Goal: Contribute content: Add original content to the website for others to see

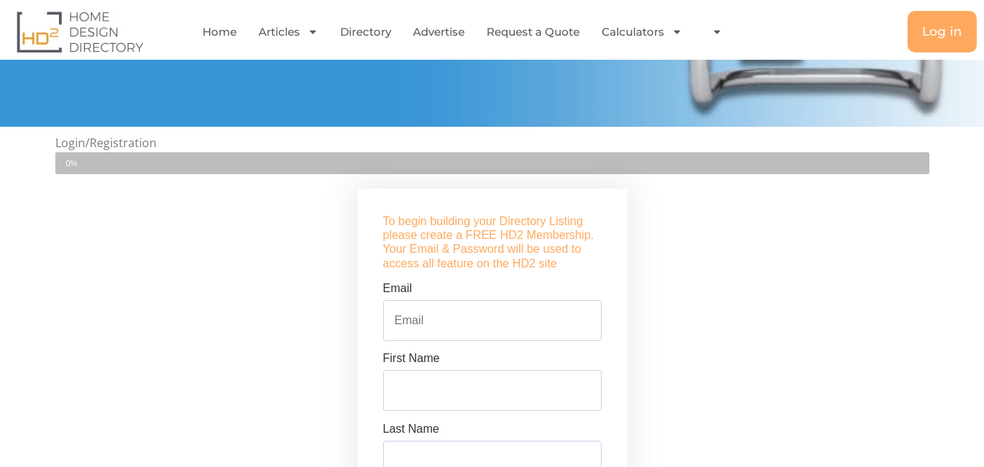
scroll to position [293, 0]
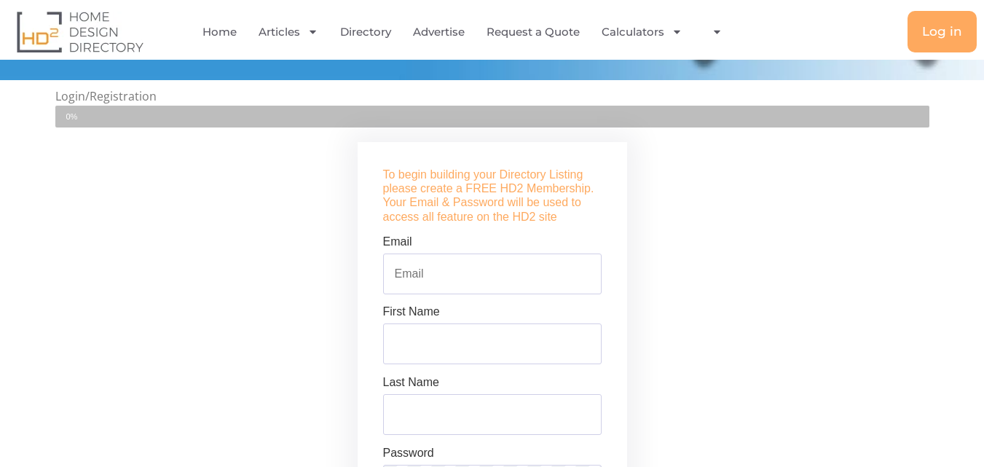
click at [495, 275] on input "Email" at bounding box center [492, 273] width 219 height 41
click at [497, 272] on input "Email" at bounding box center [492, 273] width 219 height 41
type input "[EMAIL_ADDRESS][DOMAIN_NAME]"
type input "[PERSON_NAME]"
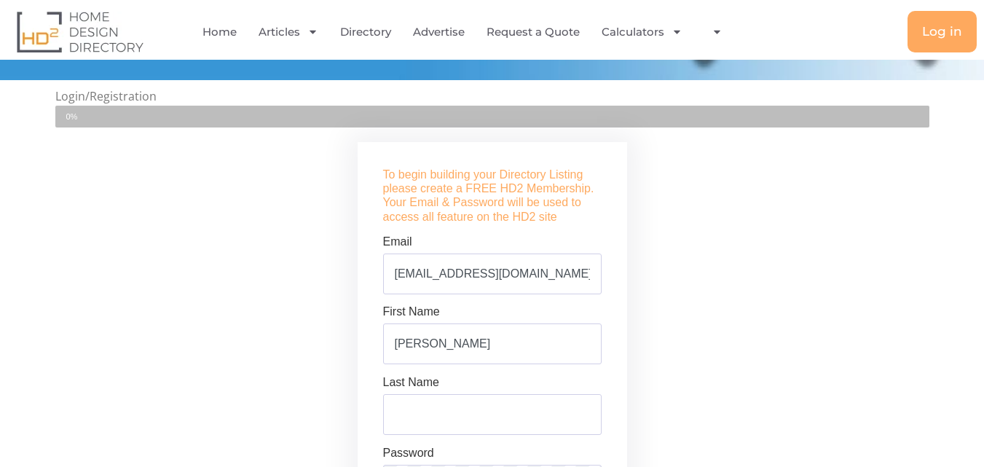
type input "zolinger"
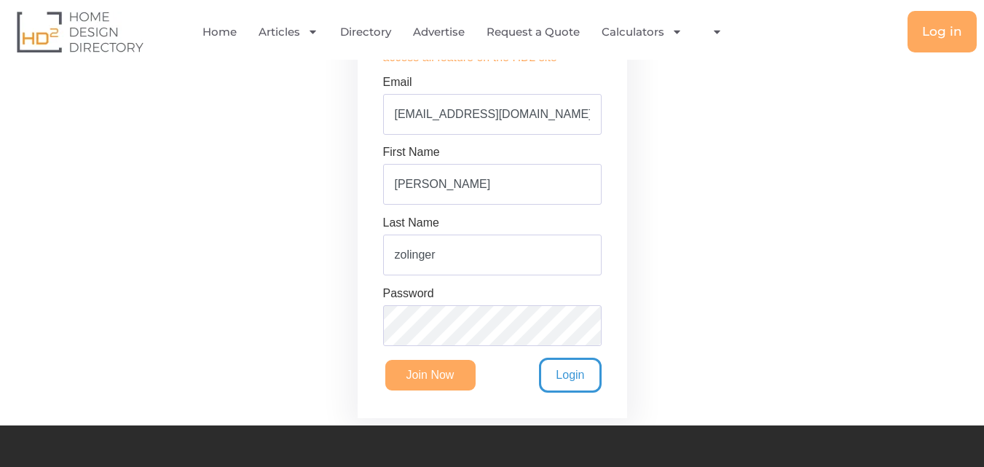
scroll to position [467, 0]
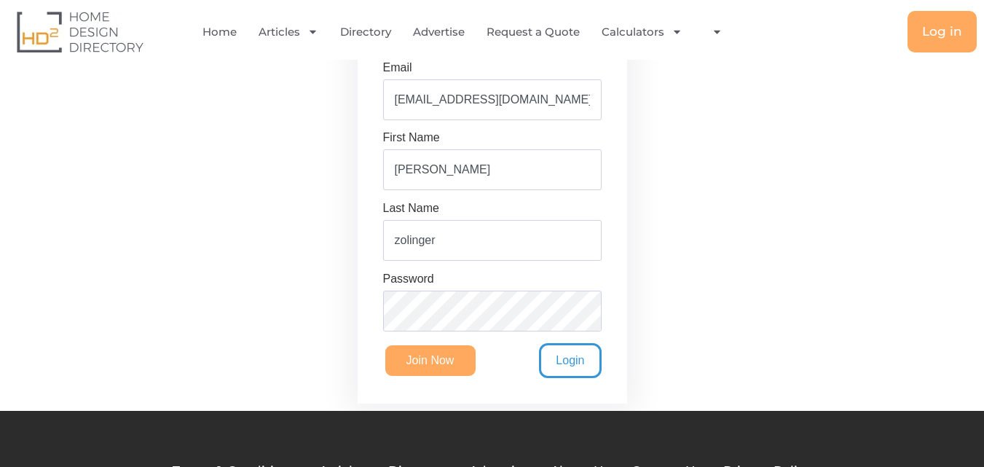
click at [419, 178] on input "[PERSON_NAME]" at bounding box center [492, 169] width 219 height 41
type input "[PERSON_NAME]"
click at [428, 224] on input "zolinger" at bounding box center [492, 240] width 219 height 41
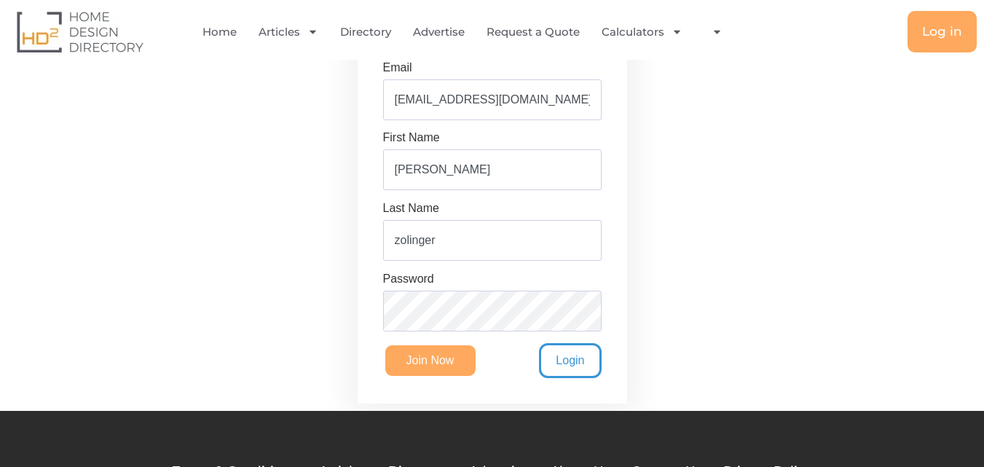
click at [428, 224] on input "zolinger" at bounding box center [492, 240] width 219 height 41
type input "q"
click at [455, 367] on input "Join Now" at bounding box center [430, 360] width 95 height 35
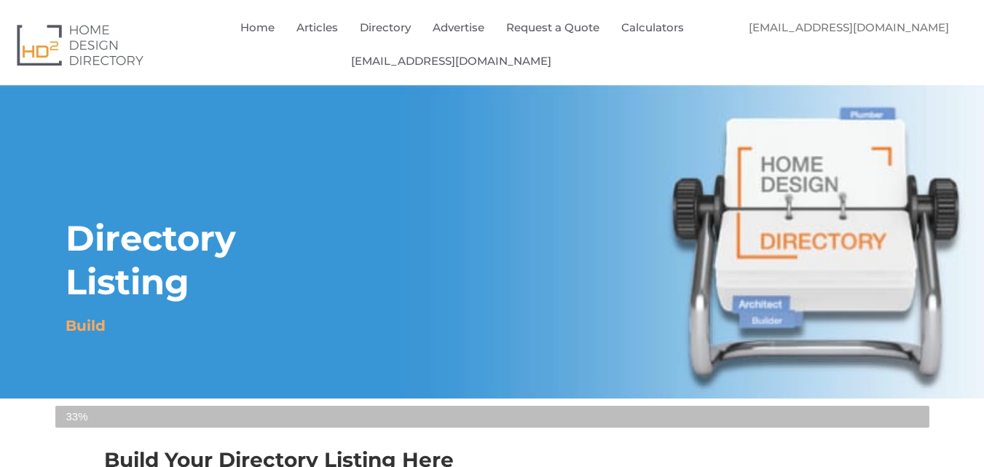
select select "Select Category"
select select
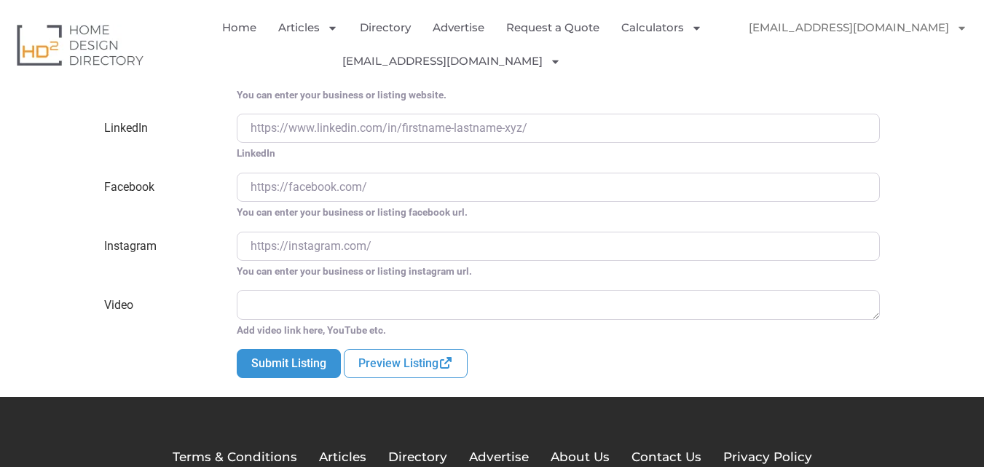
scroll to position [2774, 0]
